Goal: Browse casually

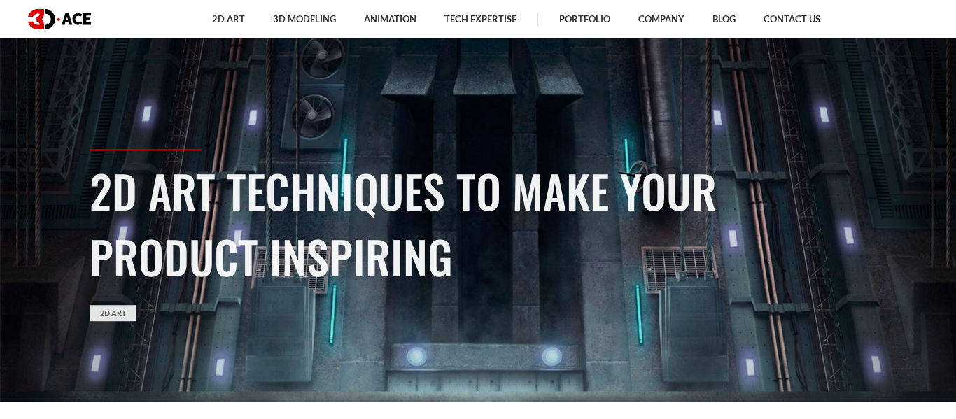
scroll to position [19, 0]
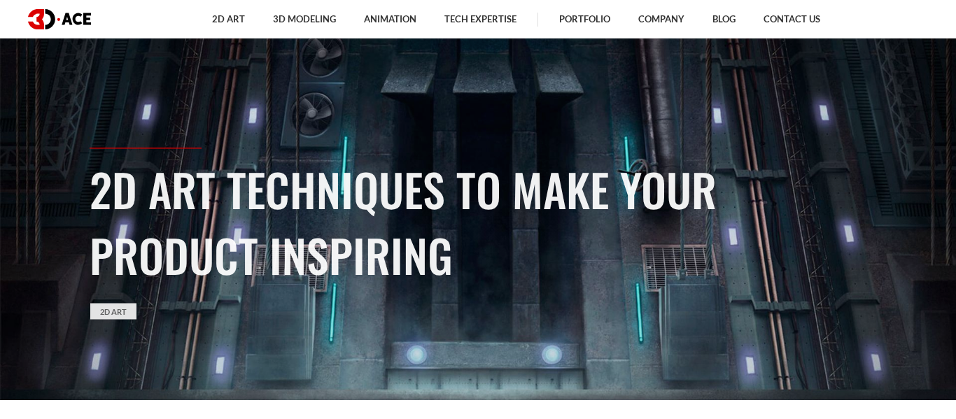
click at [769, 80] on section "2D Art Techniques to Make Your Product Inspiring 2D Art" at bounding box center [478, 190] width 956 height 419
click at [591, 23] on link "Portfolio" at bounding box center [584, 19] width 79 height 38
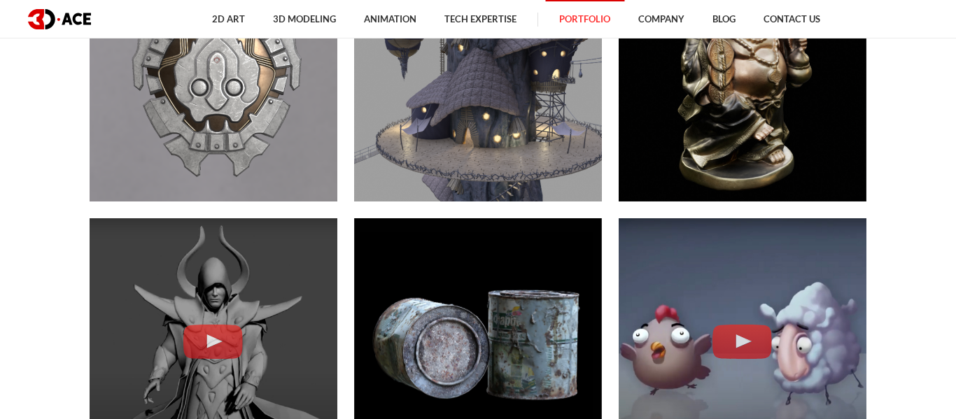
scroll to position [2038, 0]
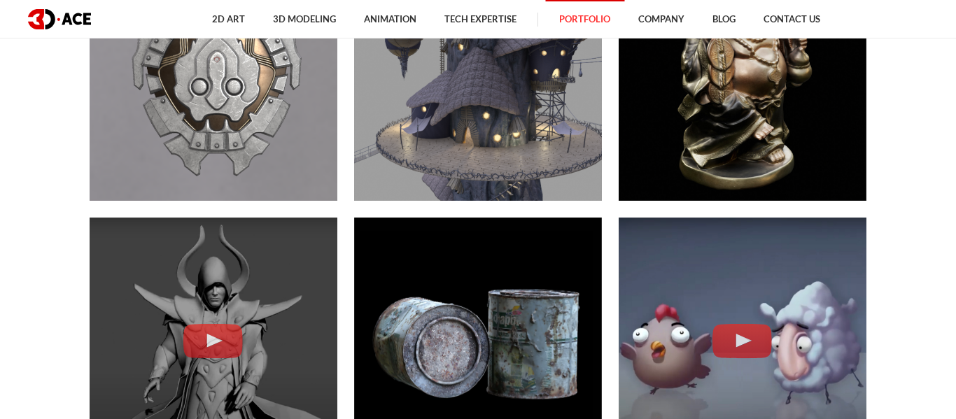
click at [471, 169] on div "NFT asset NFT art & assets" at bounding box center [478, 77] width 248 height 248
